Goal: Task Accomplishment & Management: Use online tool/utility

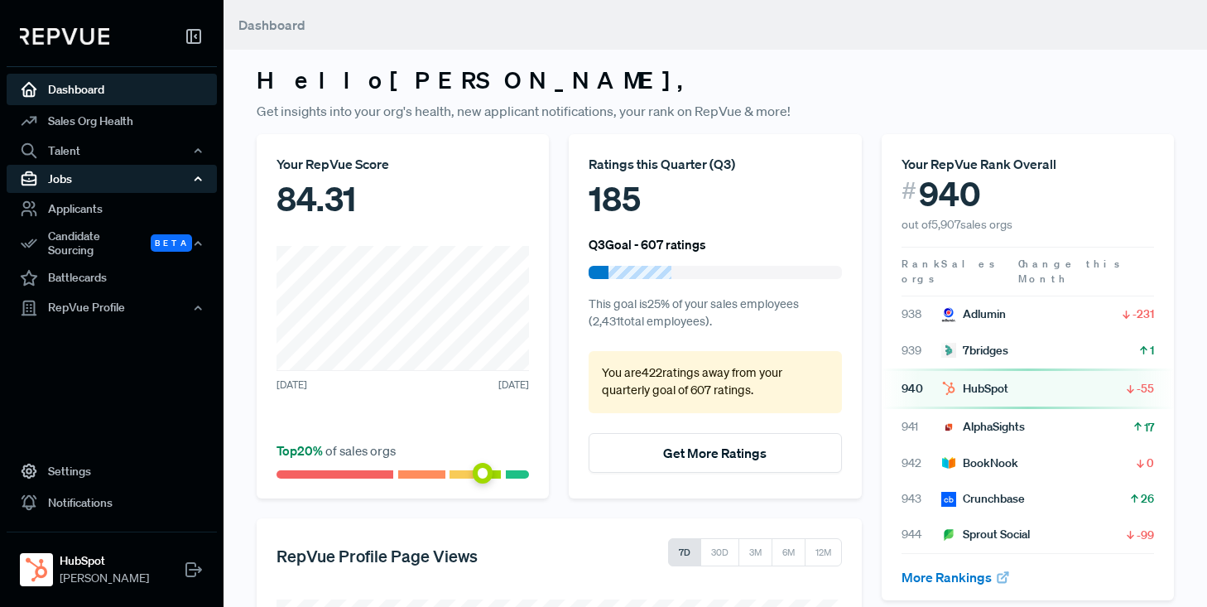
click at [60, 179] on div "Jobs" at bounding box center [112, 179] width 210 height 28
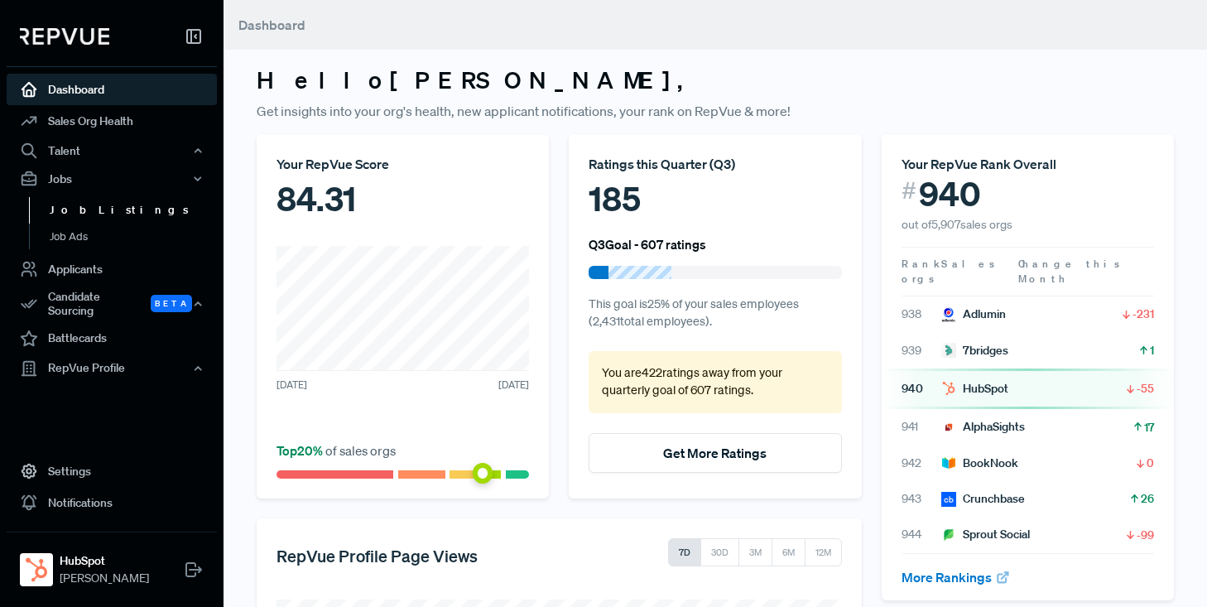
click at [74, 209] on link "Job Listings" at bounding box center [134, 210] width 210 height 26
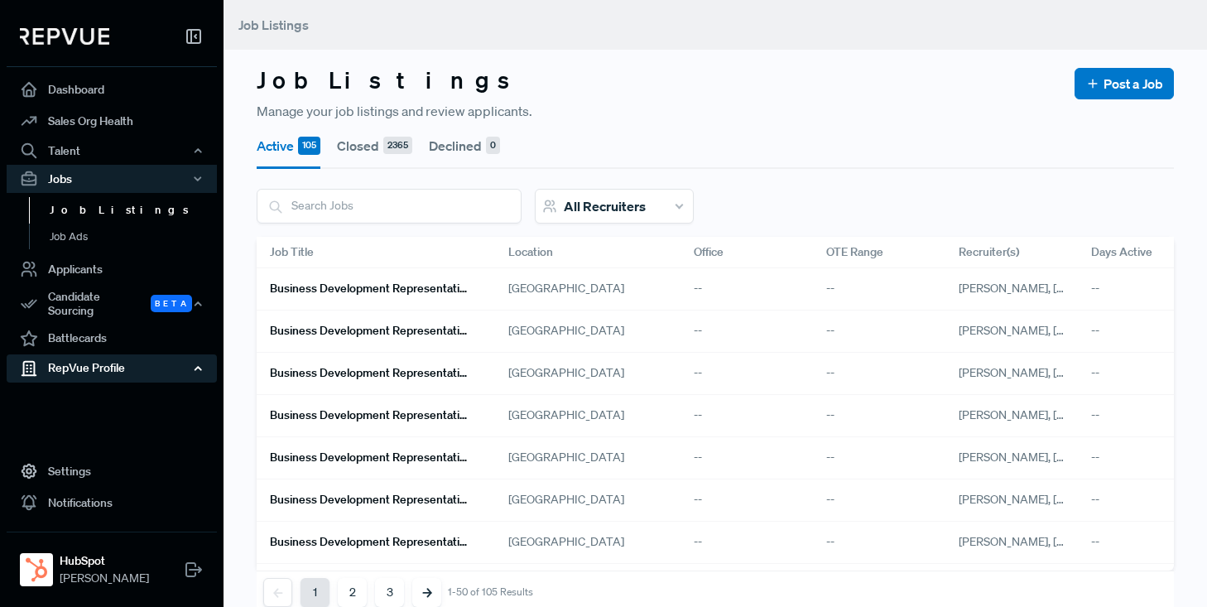
click at [83, 358] on div "RepVue Profile" at bounding box center [112, 368] width 210 height 28
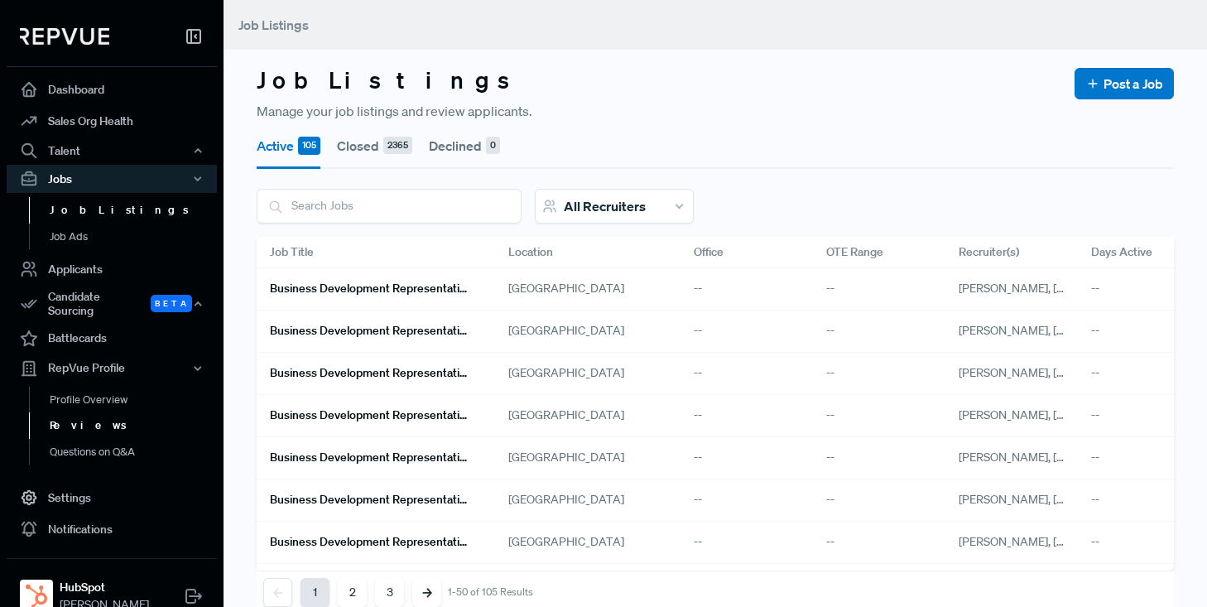
click at [65, 416] on link "Reviews" at bounding box center [134, 425] width 210 height 26
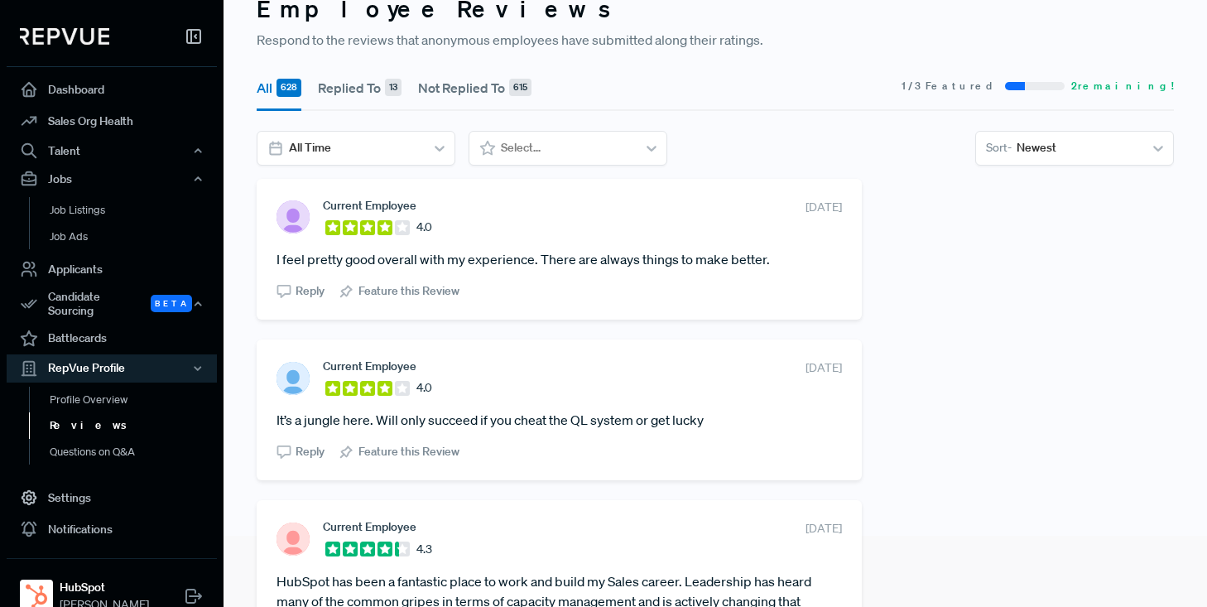
scroll to position [75, 0]
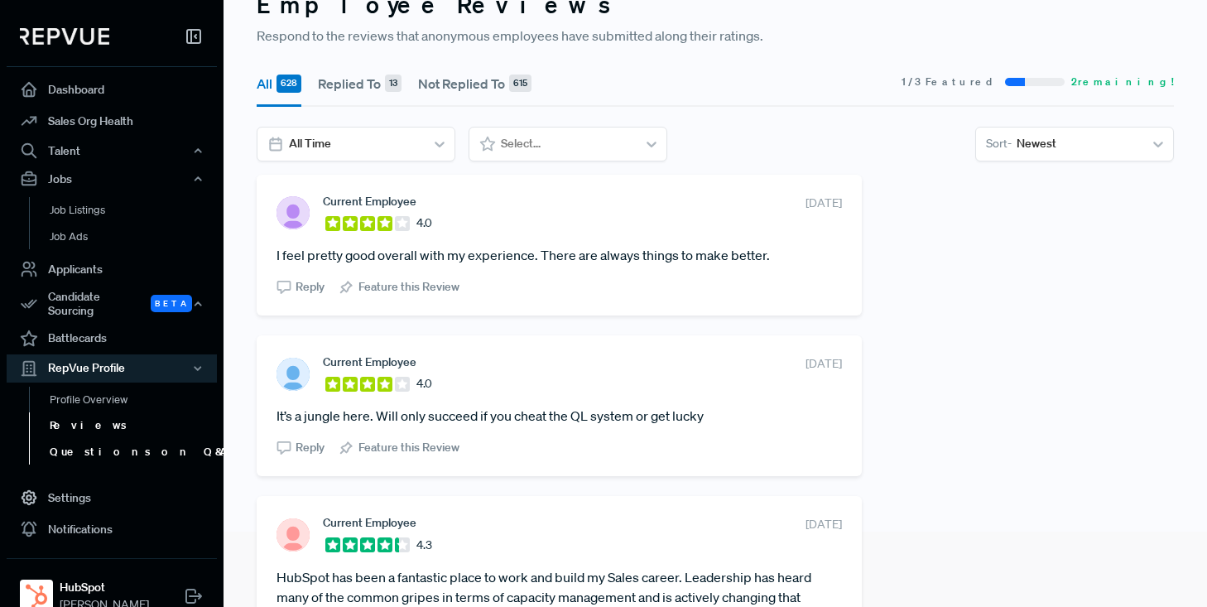
click at [101, 442] on link "Questions on Q&A" at bounding box center [134, 452] width 210 height 26
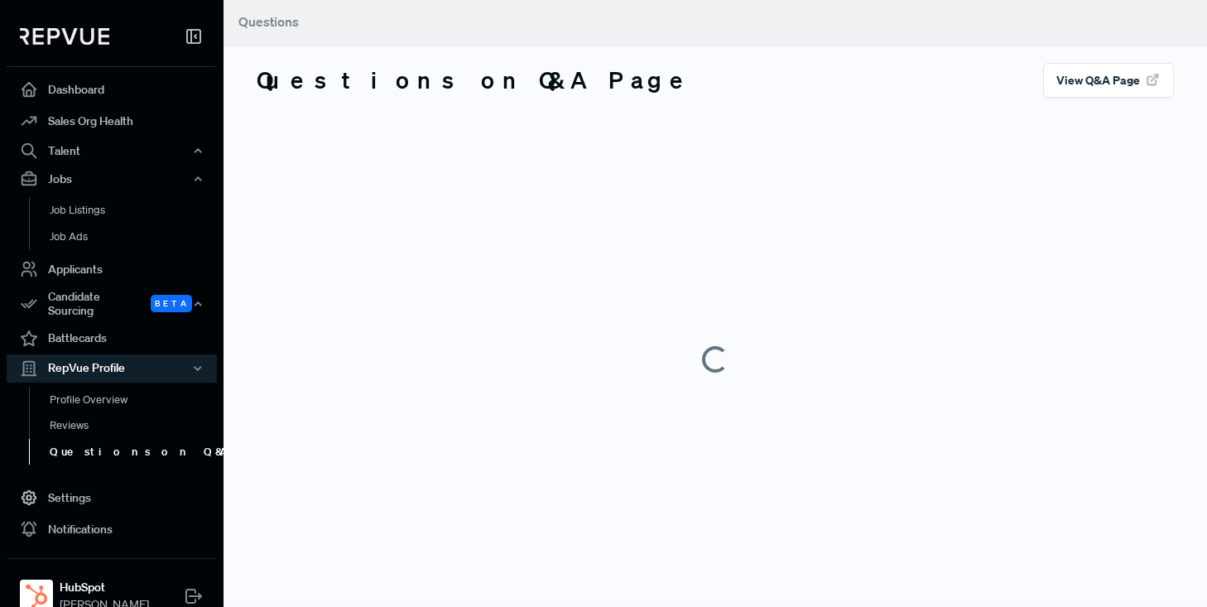
scroll to position [75, 0]
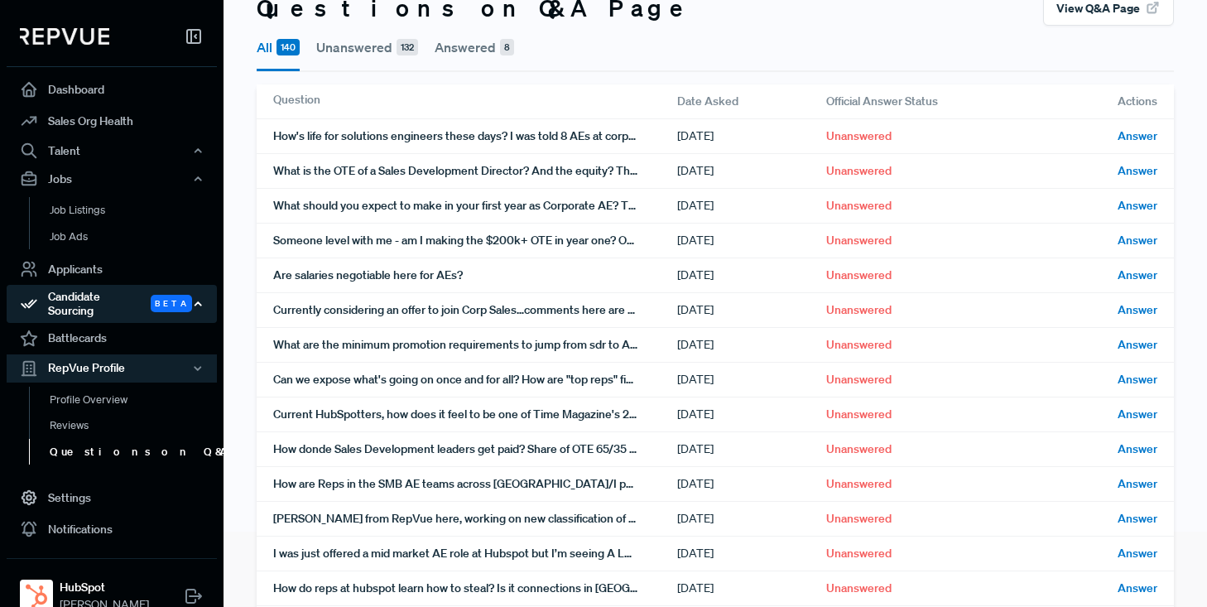
click at [98, 300] on div "Candidate Sourcing Beta" at bounding box center [112, 304] width 210 height 38
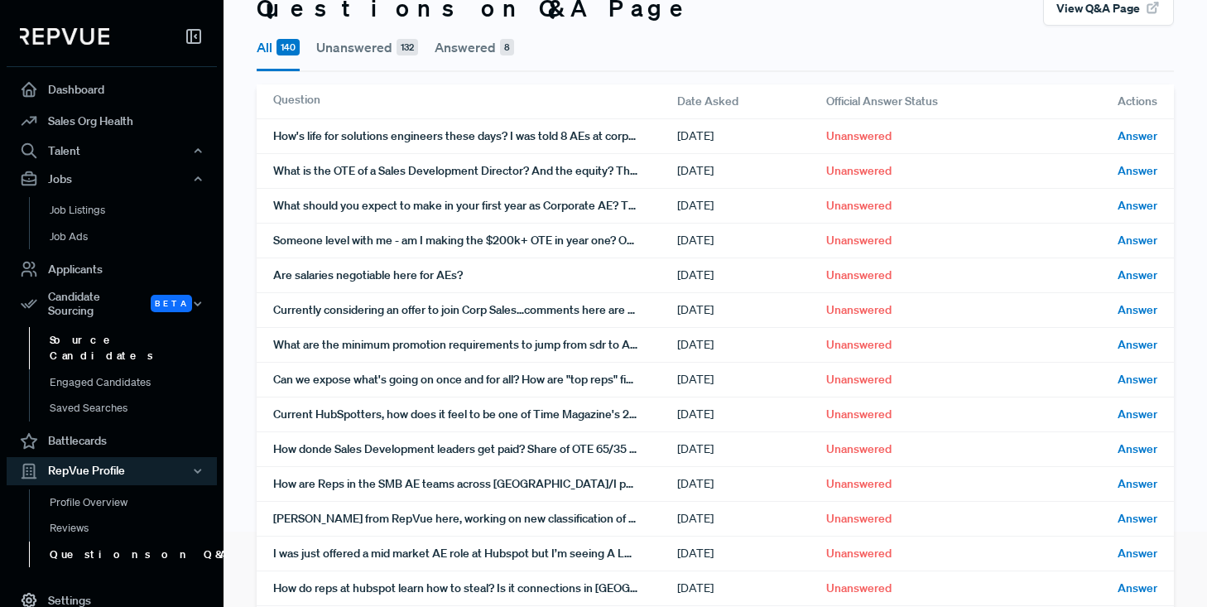
click at [98, 327] on link "Source Candidates" at bounding box center [134, 348] width 210 height 42
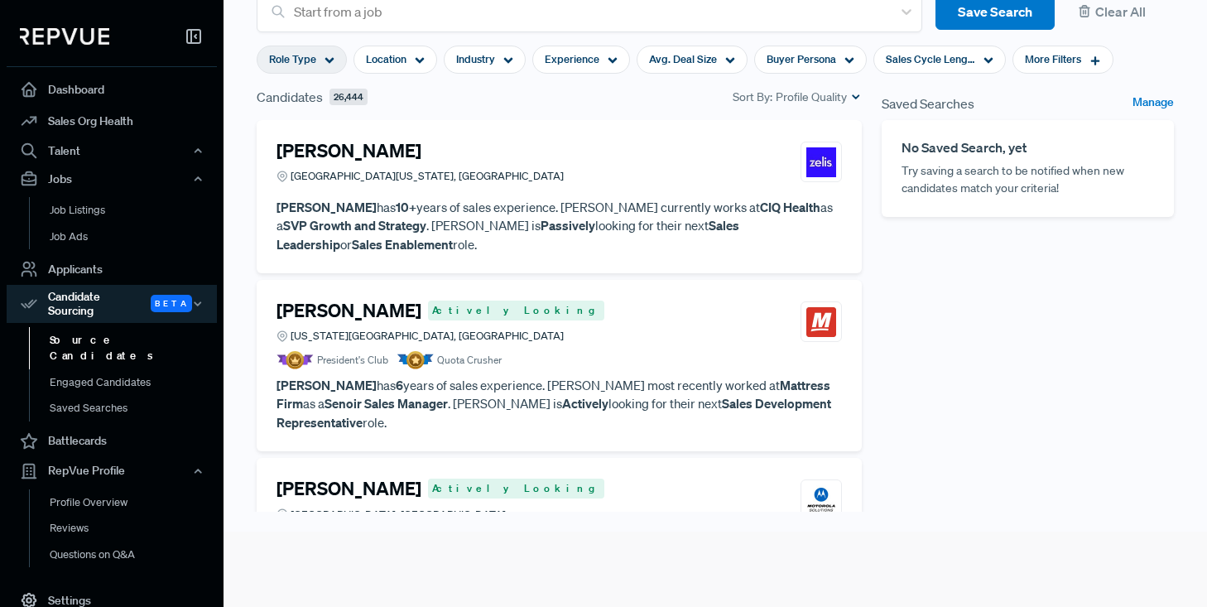
click at [329, 58] on icon at bounding box center [329, 60] width 10 height 10
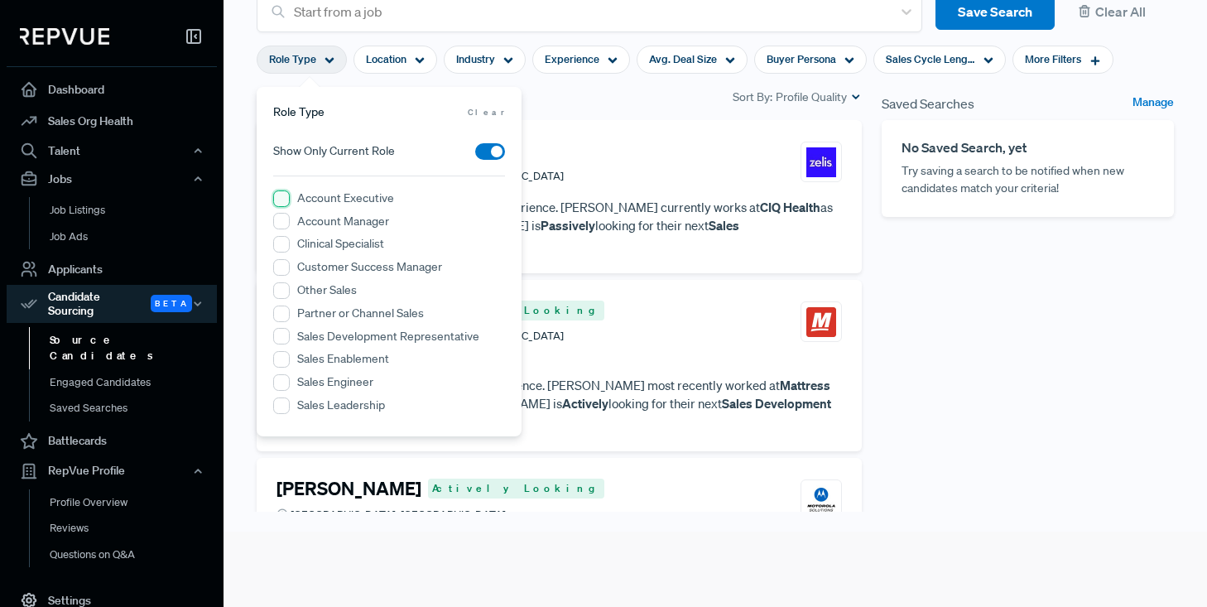
click at [281, 198] on Executive "Account Executive" at bounding box center [281, 198] width 17 height 17
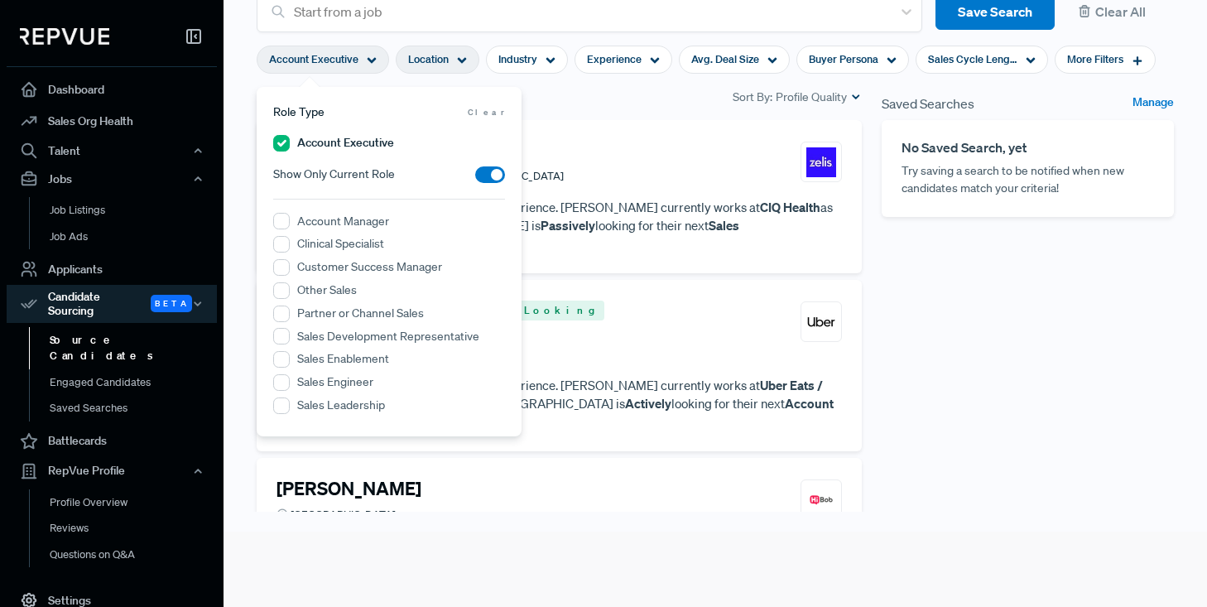
click at [465, 56] on icon at bounding box center [462, 60] width 10 height 10
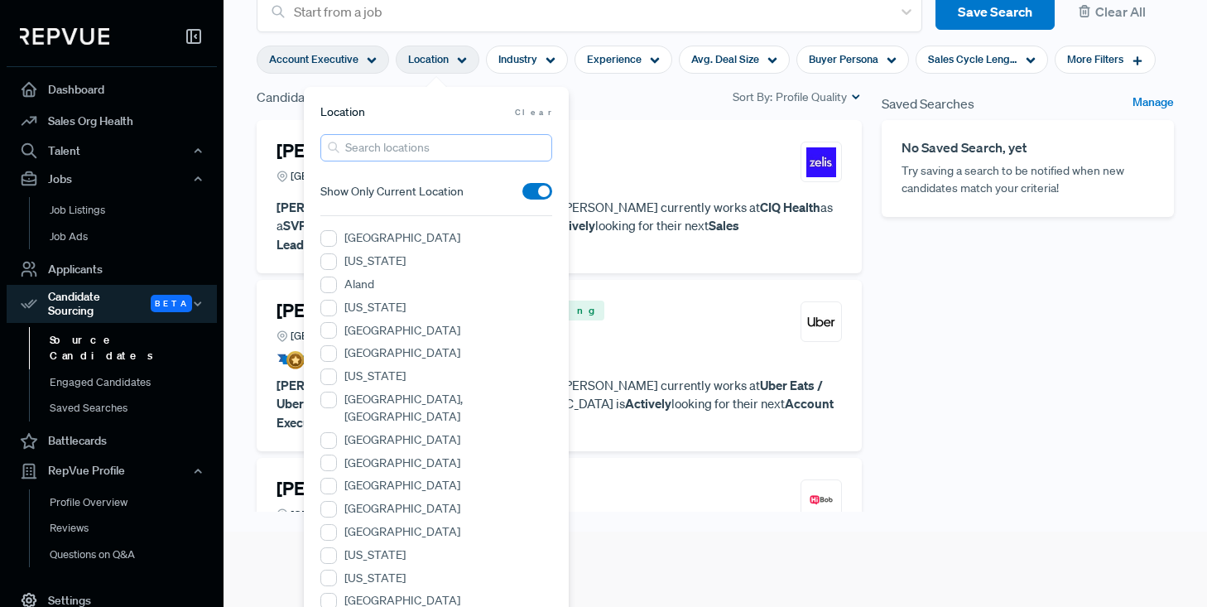
click at [408, 144] on input "search" at bounding box center [436, 147] width 232 height 27
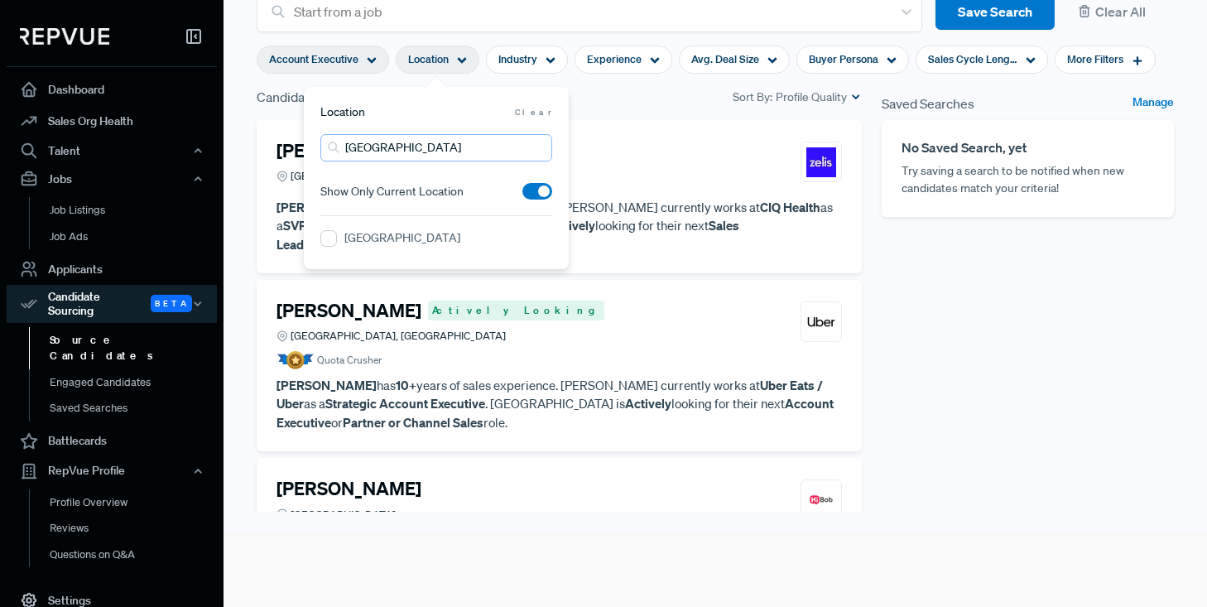
type input "[GEOGRAPHIC_DATA]"
click at [394, 238] on label "[GEOGRAPHIC_DATA]" at bounding box center [402, 237] width 116 height 17
click at [337, 238] on Area "[GEOGRAPHIC_DATA]" at bounding box center [328, 238] width 17 height 17
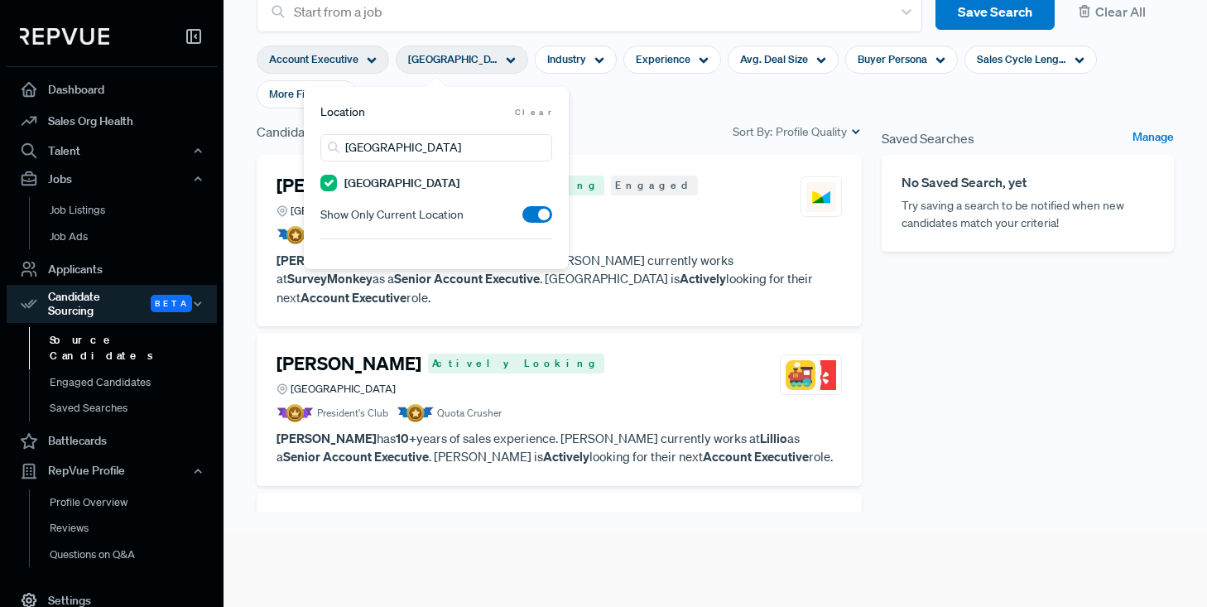
click at [536, 219] on span at bounding box center [537, 214] width 30 height 17
click at [522, 219] on input "checkbox" at bounding box center [522, 219] width 0 height 0
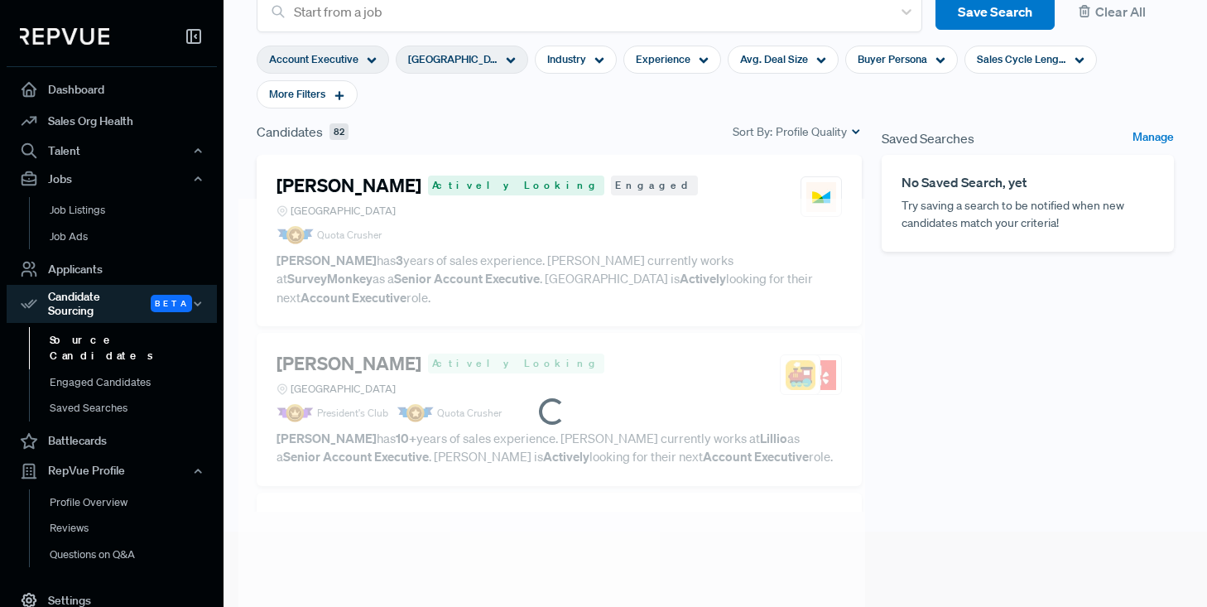
click at [627, 105] on section "Account Executive [GEOGRAPHIC_DATA] Area Industry Experience Avg. Deal Size Buy…" at bounding box center [715, 76] width 917 height 89
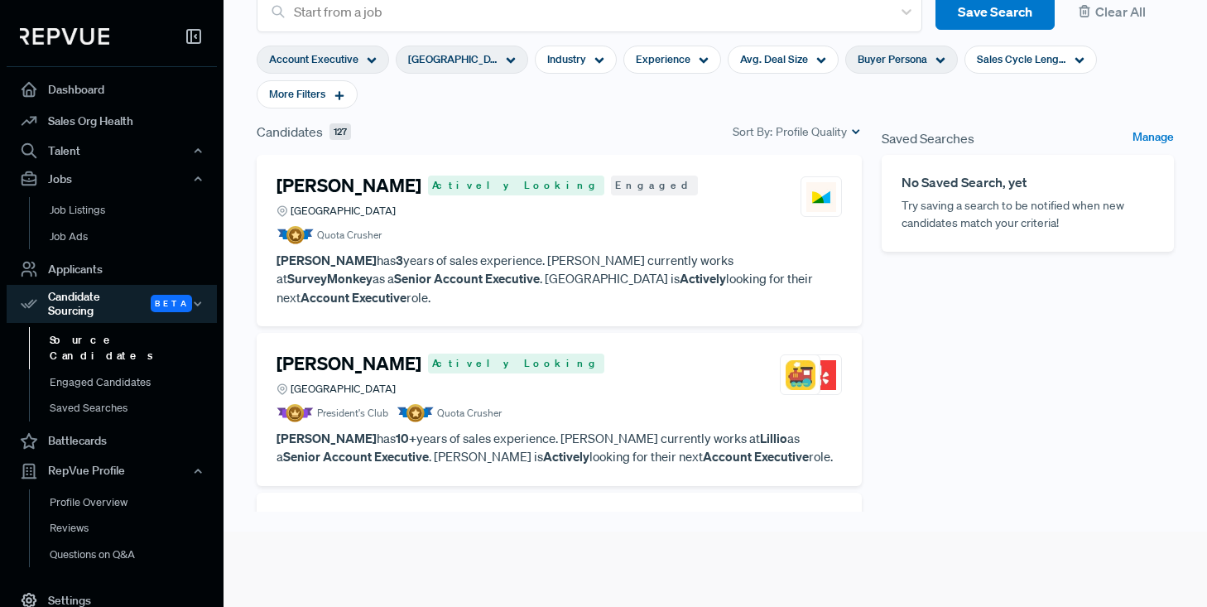
click at [914, 60] on span "Buyer Persona" at bounding box center [893, 59] width 70 height 16
click at [656, 98] on section "Account Executive [GEOGRAPHIC_DATA] Area Industry Experience Avg. Deal Size Buy…" at bounding box center [715, 76] width 917 height 89
click at [498, 249] on article "[PERSON_NAME] Actively Looking Engaged [GEOGRAPHIC_DATA] Area Quota Crusher [PE…" at bounding box center [558, 241] width 565 height 132
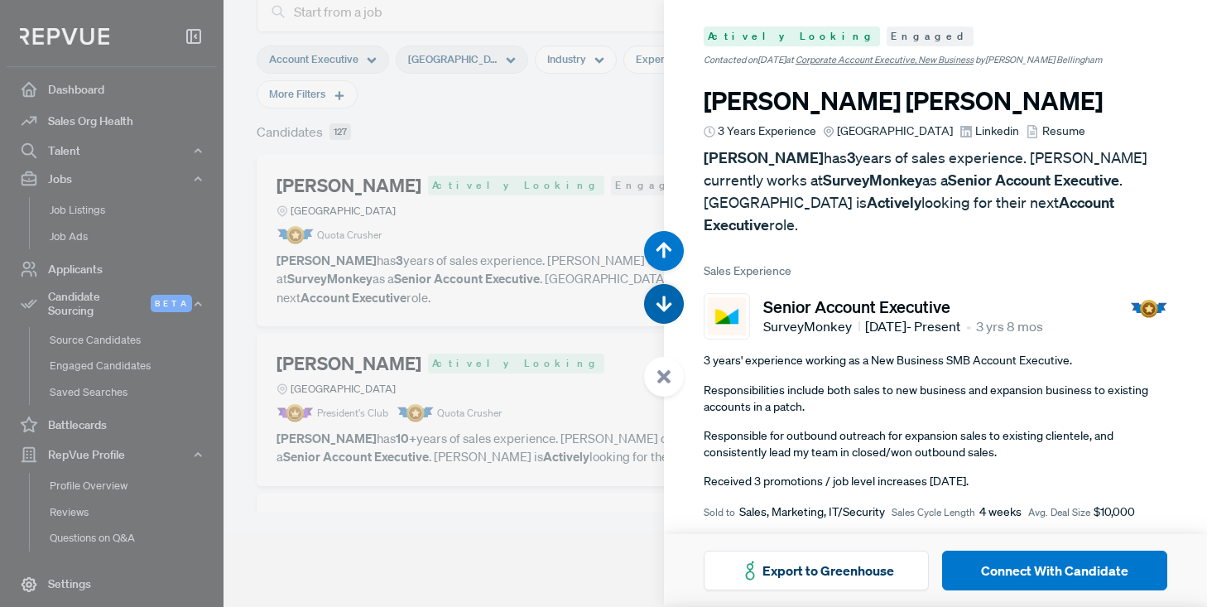
click at [661, 301] on icon "button" at bounding box center [664, 304] width 17 height 17
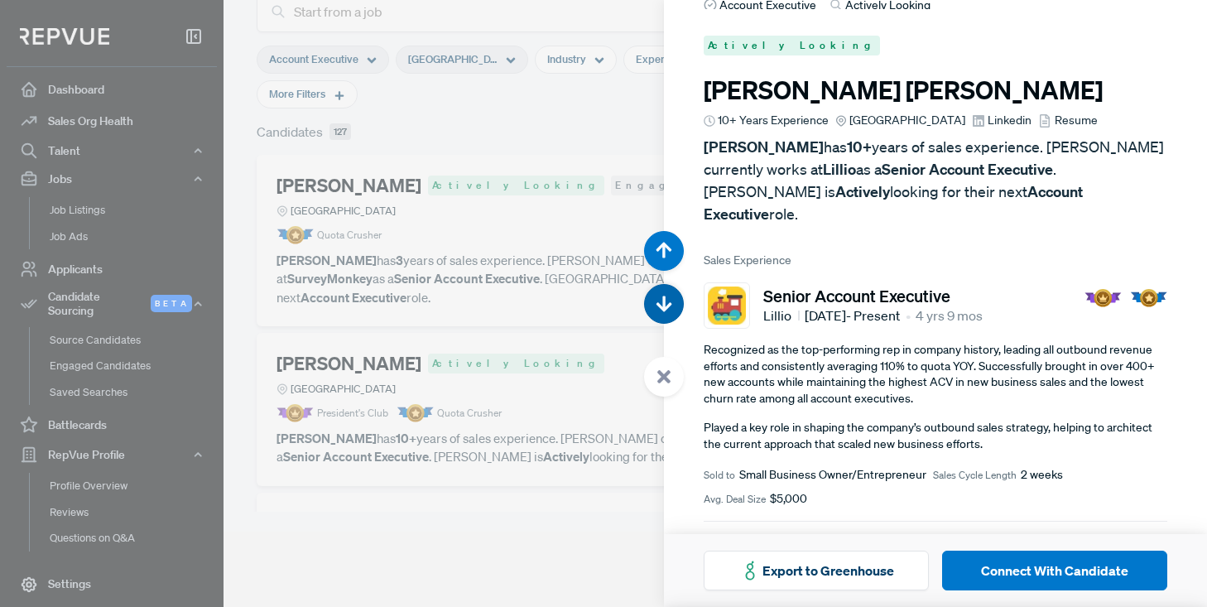
scroll to position [607, 0]
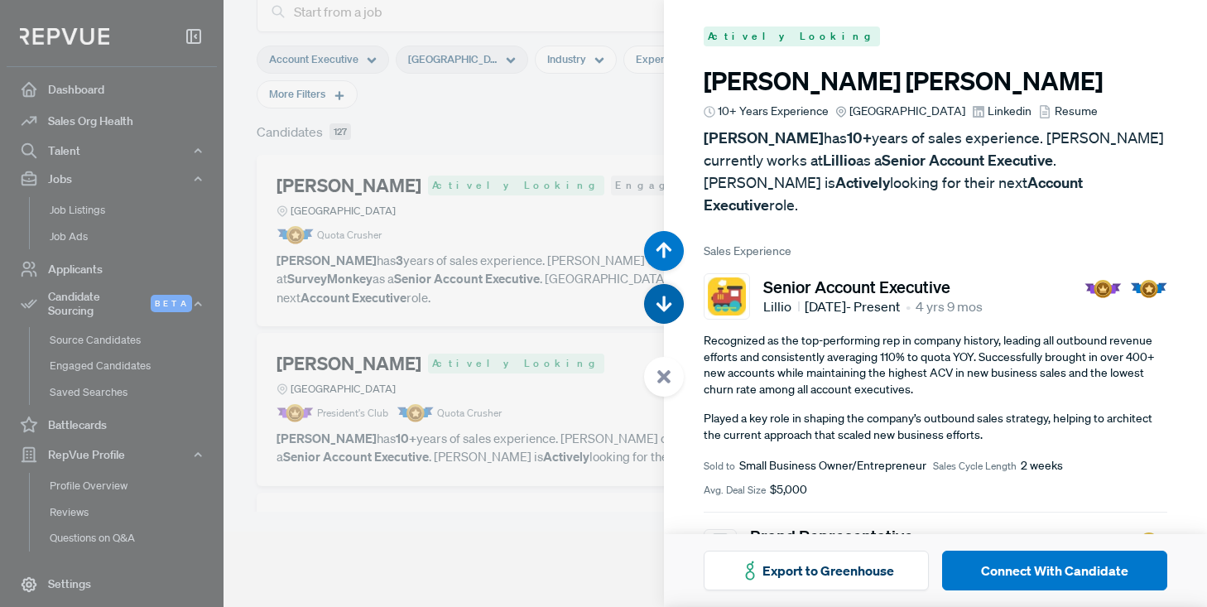
click at [661, 301] on icon "button" at bounding box center [664, 304] width 17 height 17
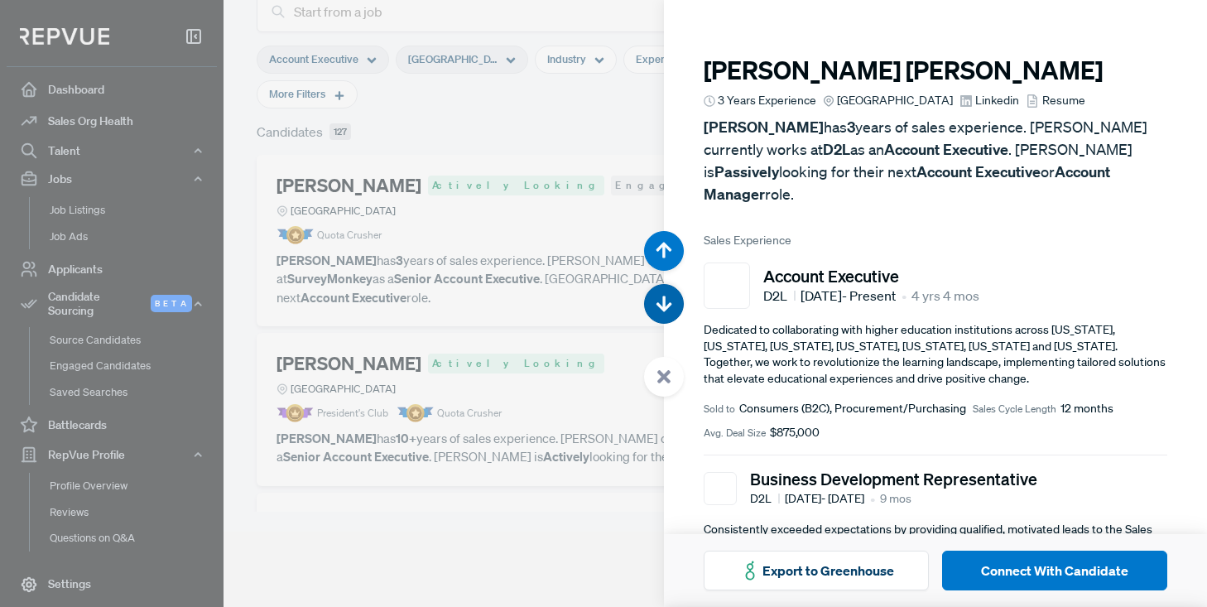
scroll to position [1214, 0]
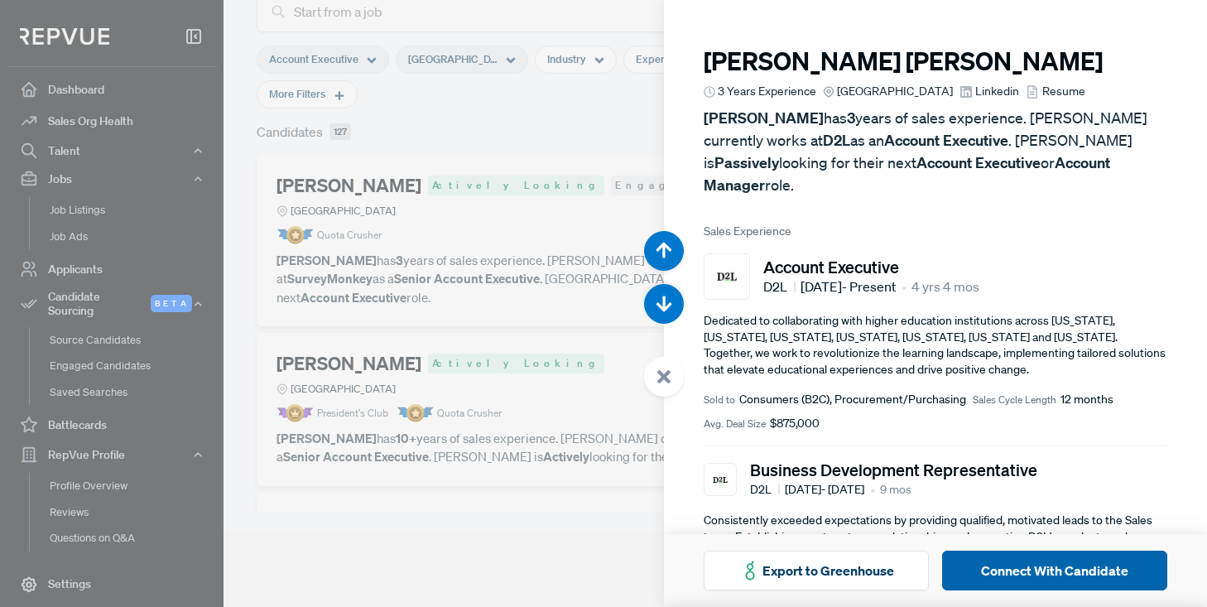
click at [1064, 570] on button "Connect With Candidate" at bounding box center [1054, 570] width 225 height 40
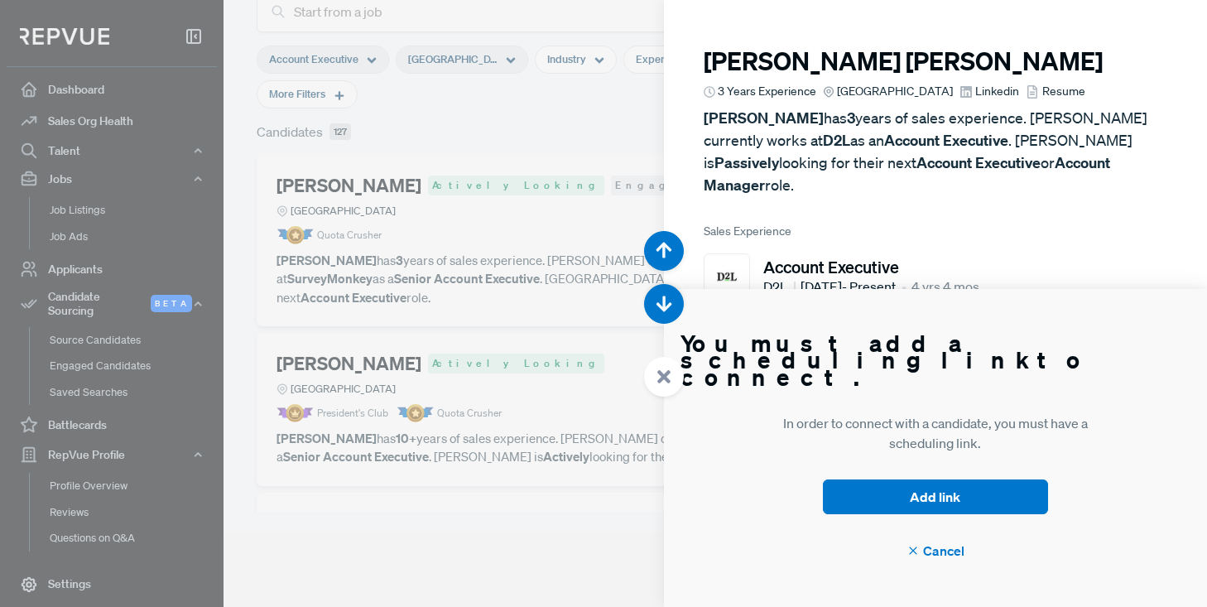
click at [553, 93] on div at bounding box center [603, 303] width 1207 height 607
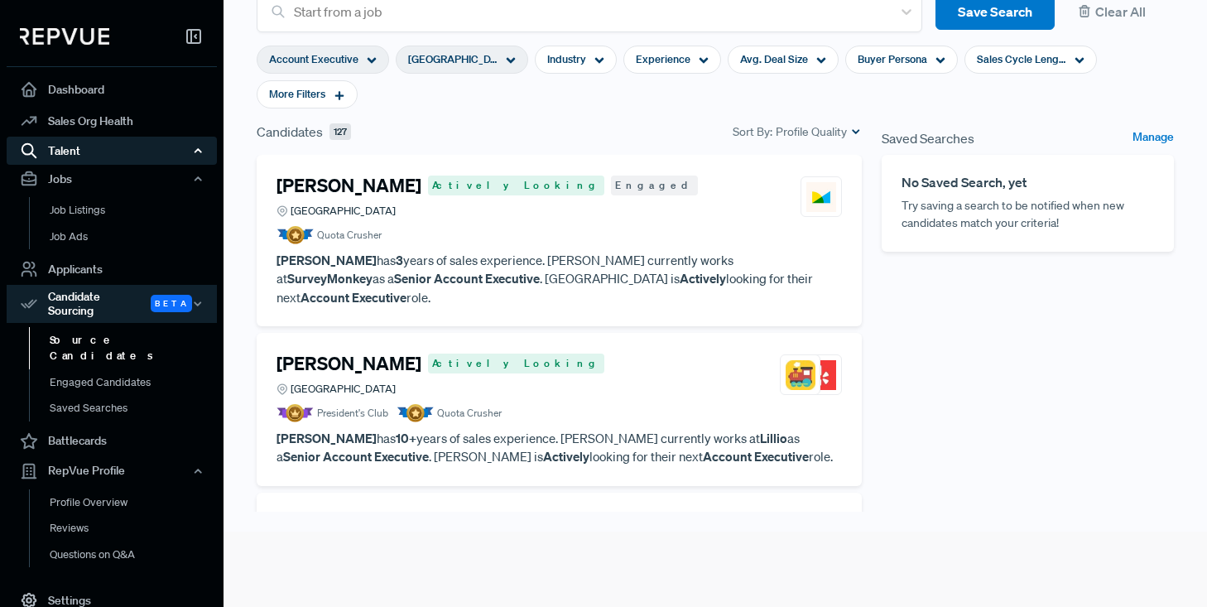
click at [64, 149] on div "Talent" at bounding box center [112, 151] width 210 height 28
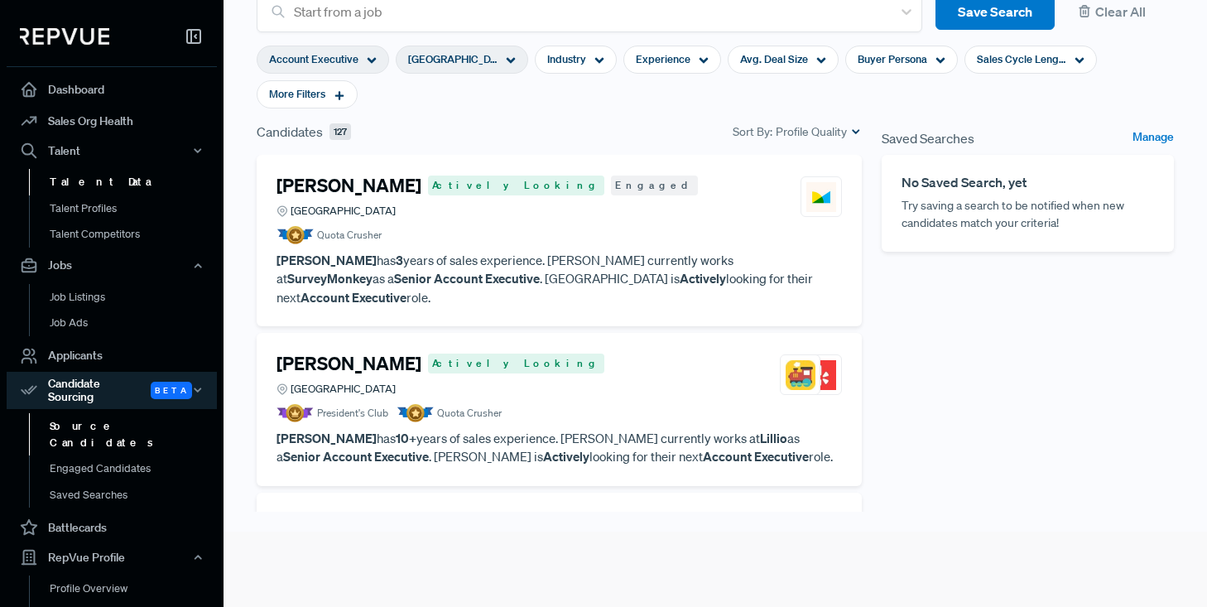
click at [67, 180] on link "Talent Data" at bounding box center [134, 182] width 210 height 26
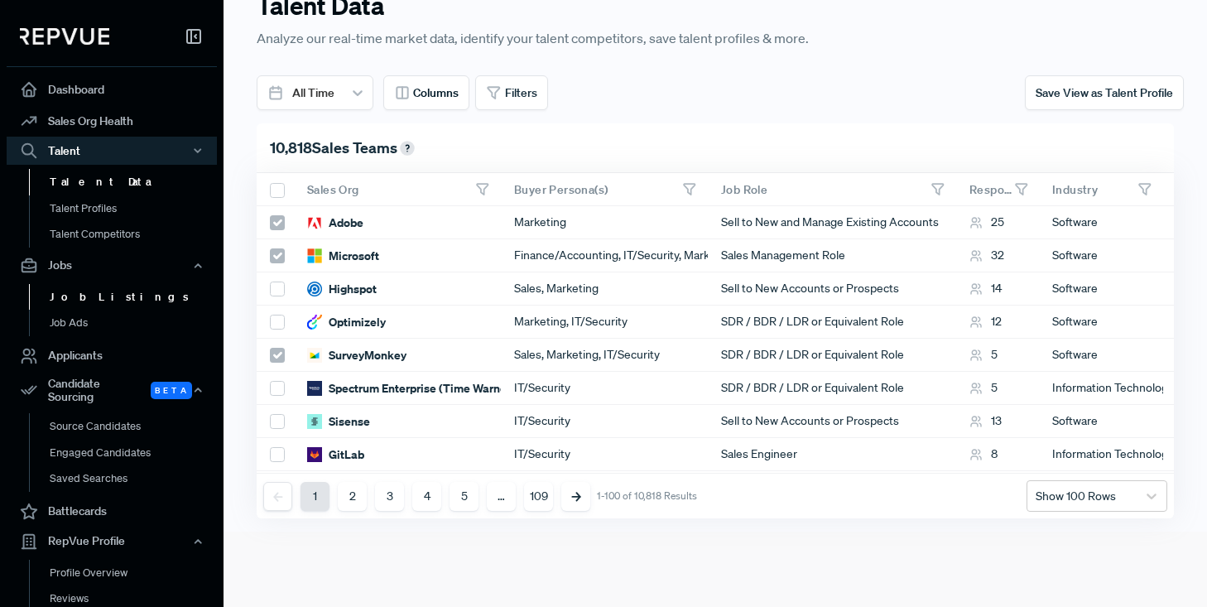
click at [78, 299] on link "Job Listings" at bounding box center [134, 297] width 210 height 26
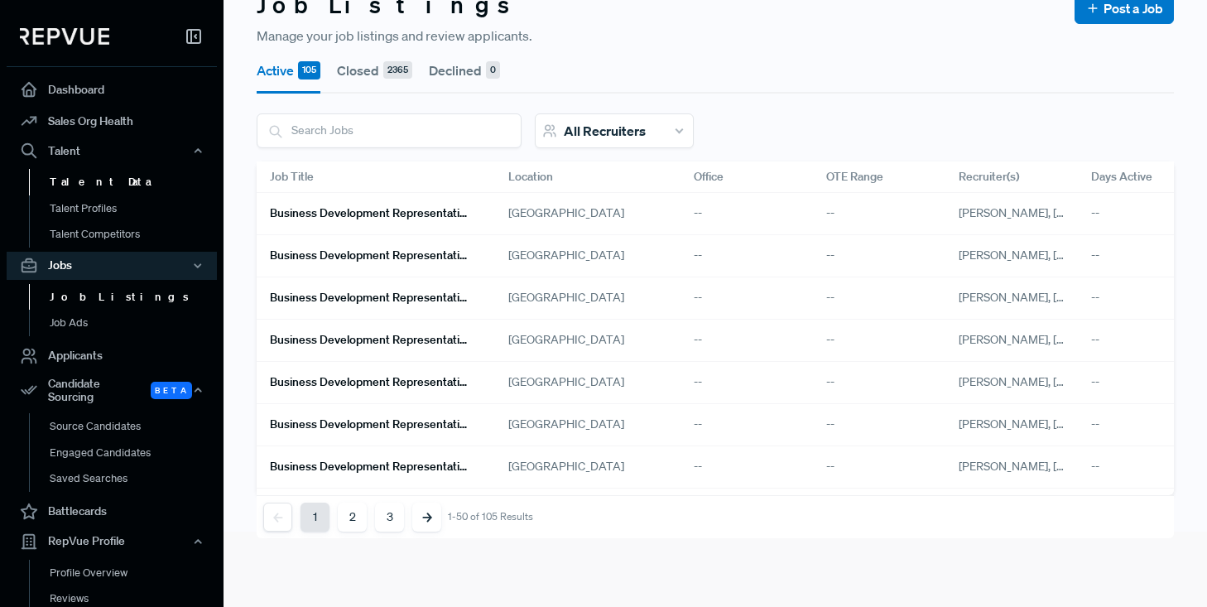
click at [77, 188] on link "Talent Data" at bounding box center [134, 182] width 210 height 26
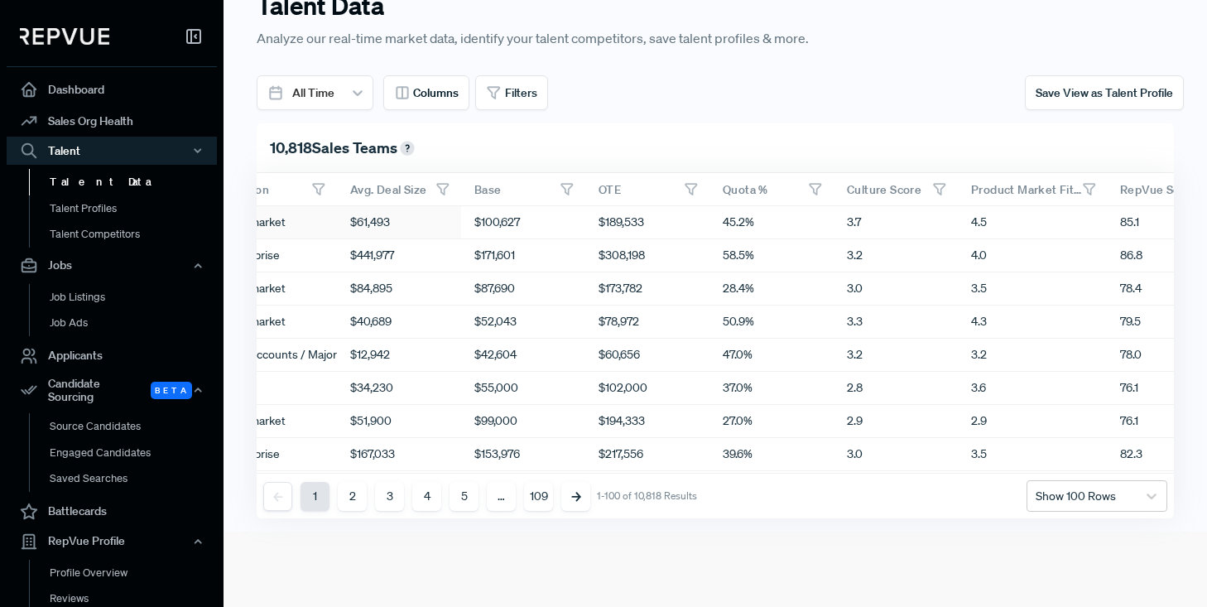
scroll to position [0, 954]
